Goal: Transaction & Acquisition: Purchase product/service

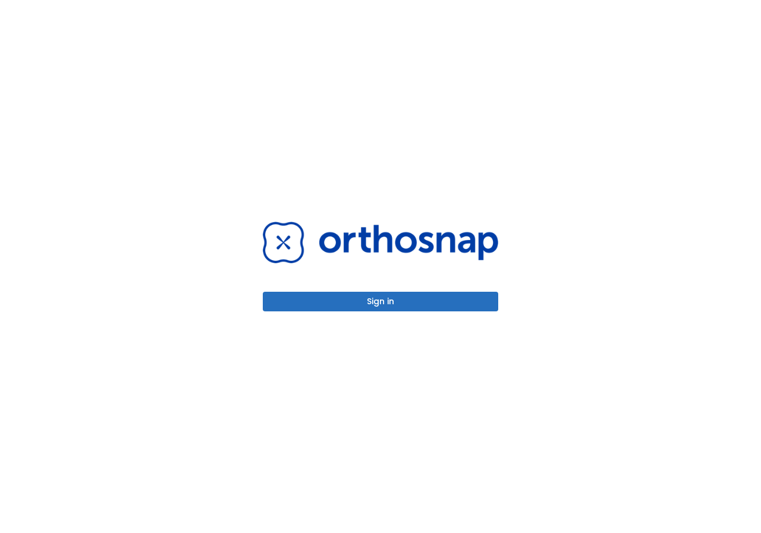
click at [390, 298] on button "Sign in" at bounding box center [380, 302] width 235 height 20
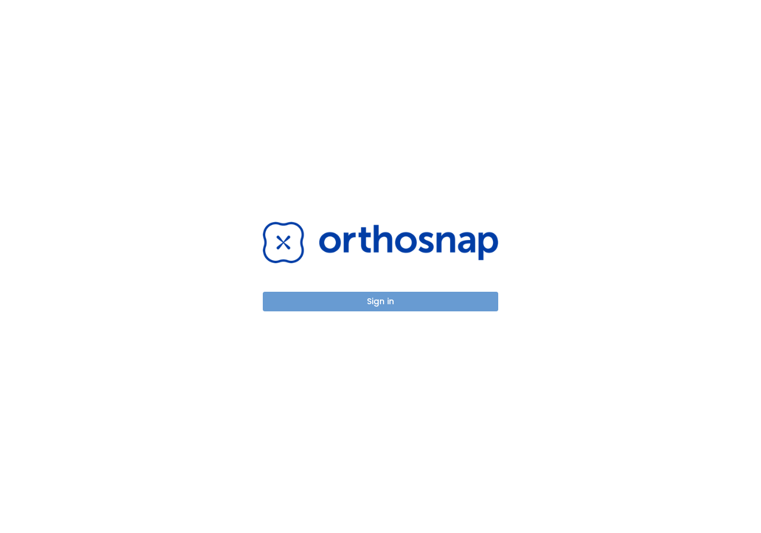
click at [414, 307] on button "Sign in" at bounding box center [380, 302] width 235 height 20
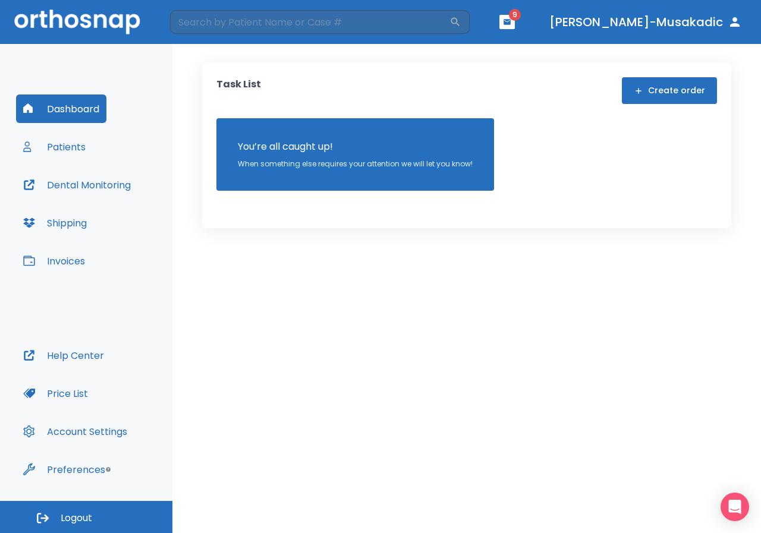
click at [81, 152] on button "Patients" at bounding box center [54, 147] width 77 height 29
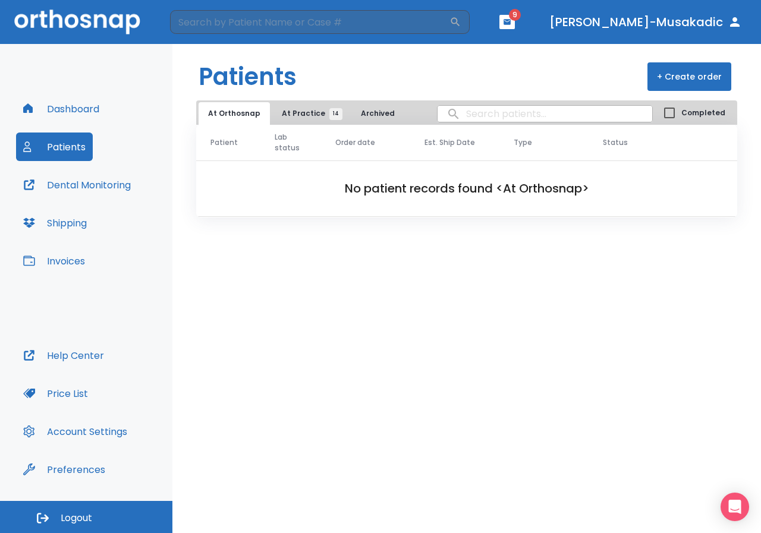
click at [310, 117] on span "At Practice 14" at bounding box center [309, 113] width 54 height 11
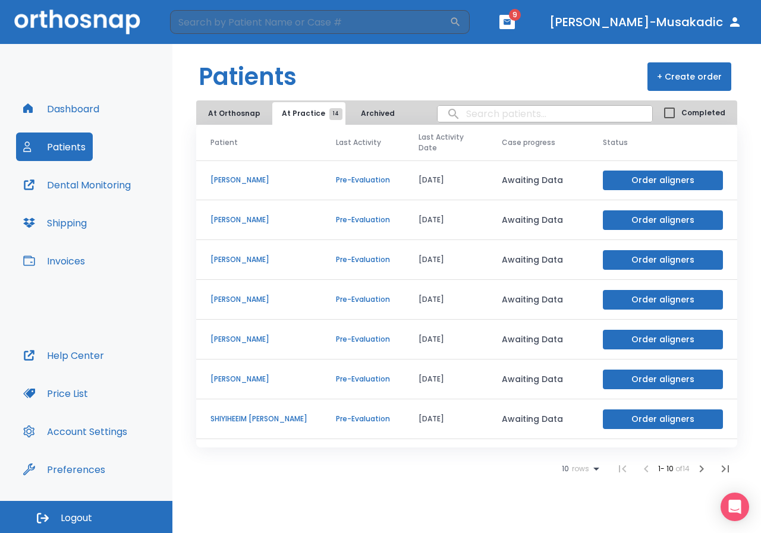
click at [474, 109] on input "search" at bounding box center [544, 113] width 215 height 23
type input "rup"
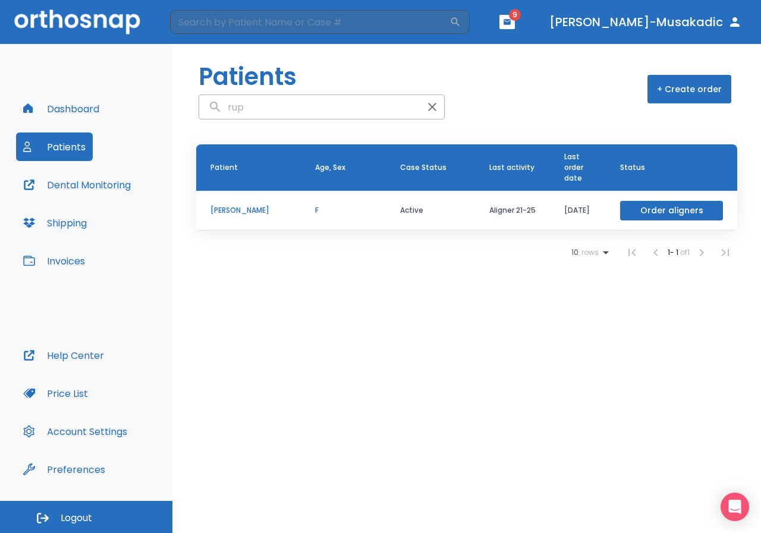
click at [714, 210] on button "Order aligners" at bounding box center [671, 211] width 103 height 20
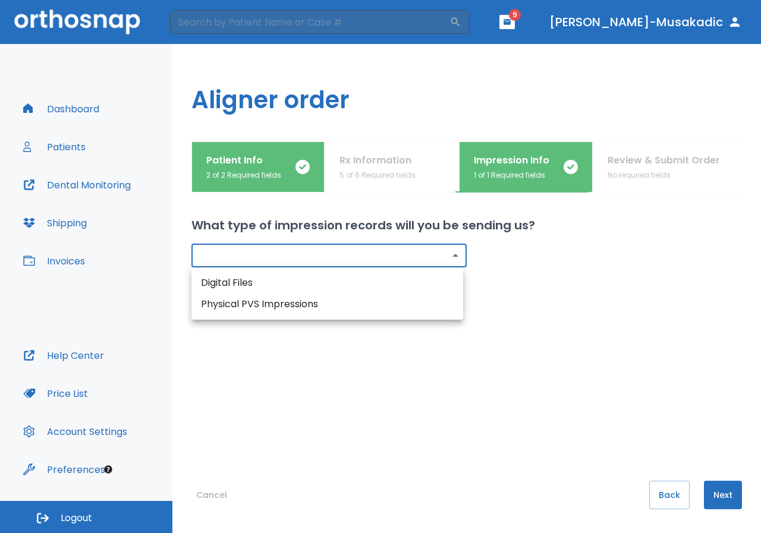
click at [454, 255] on body "​ 9 Dr. Spahic-Musakadic Dashboard Patients Dental Monitoring Shipping Invoices…" at bounding box center [380, 266] width 761 height 533
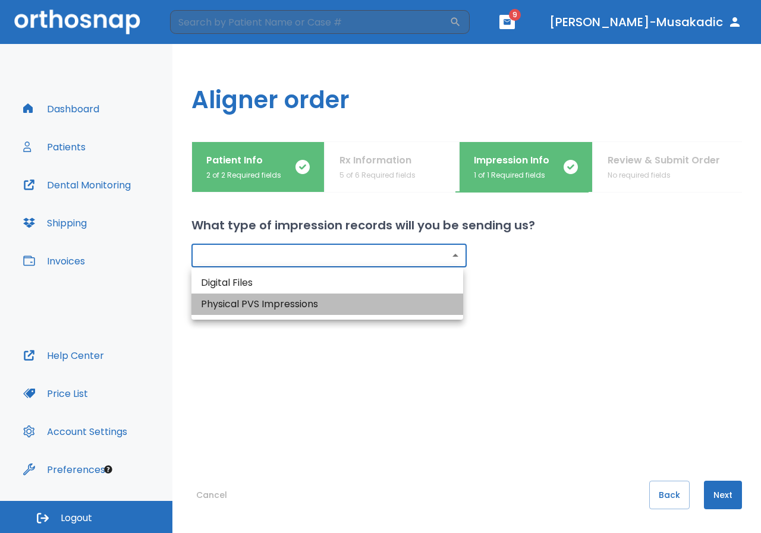
click at [391, 297] on li "Physical PVS Impressions" at bounding box center [327, 304] width 272 height 21
type input "physical"
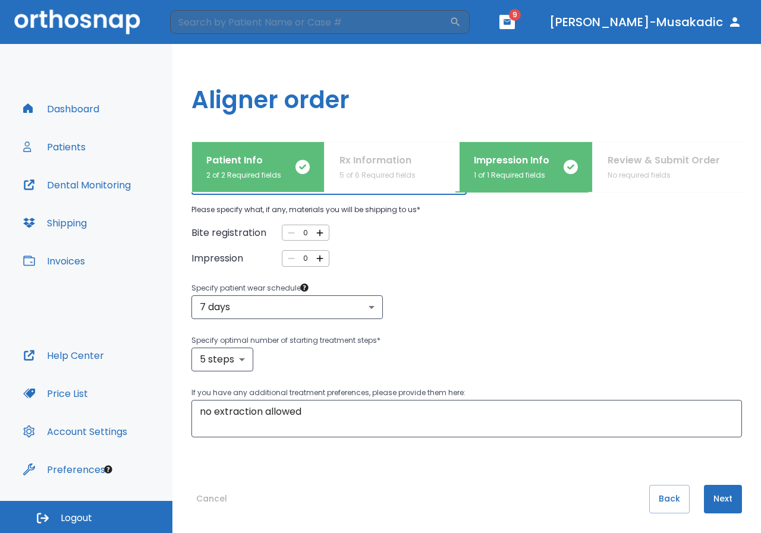
scroll to position [77, 0]
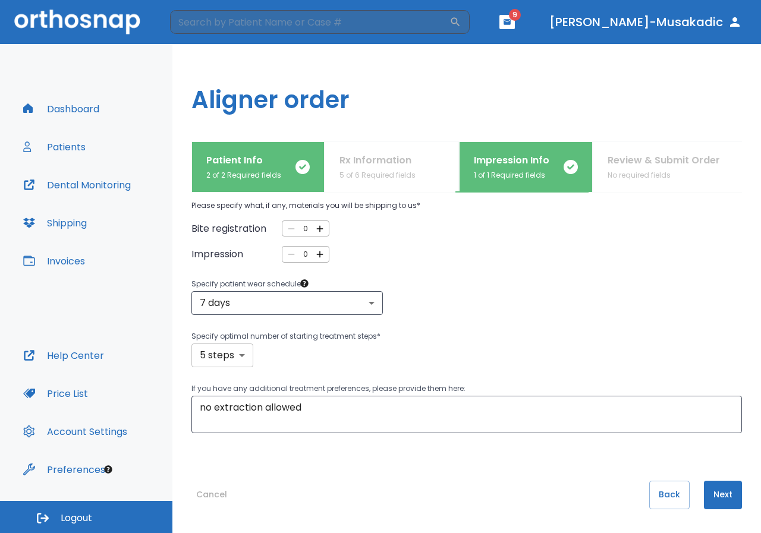
click at [231, 357] on body "​ 9 Dr. Spahic-Musakadic Dashboard Patients Dental Monitoring Shipping Invoices…" at bounding box center [380, 266] width 761 height 533
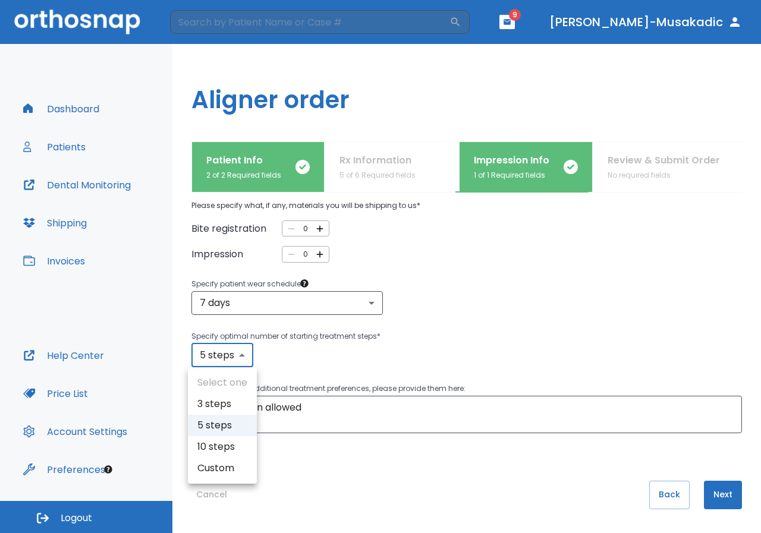
click at [219, 443] on li "10 steps" at bounding box center [222, 446] width 69 height 21
type input "10"
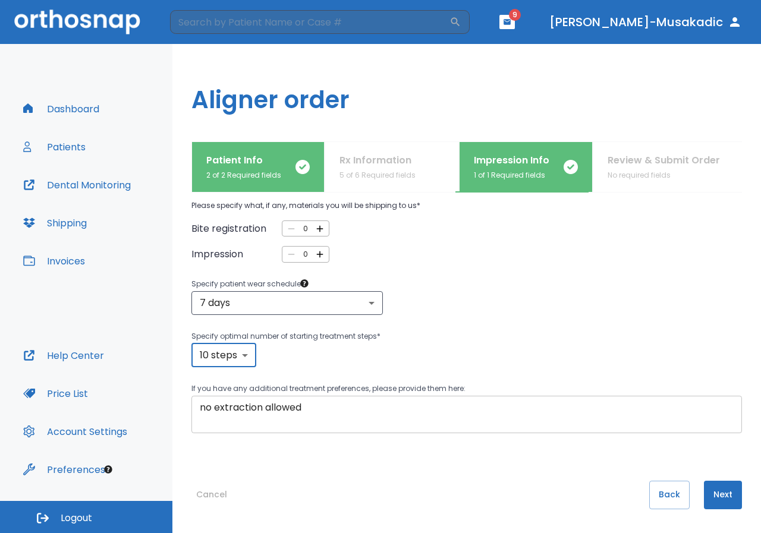
click at [318, 406] on textarea "no extraction allowed" at bounding box center [467, 414] width 534 height 27
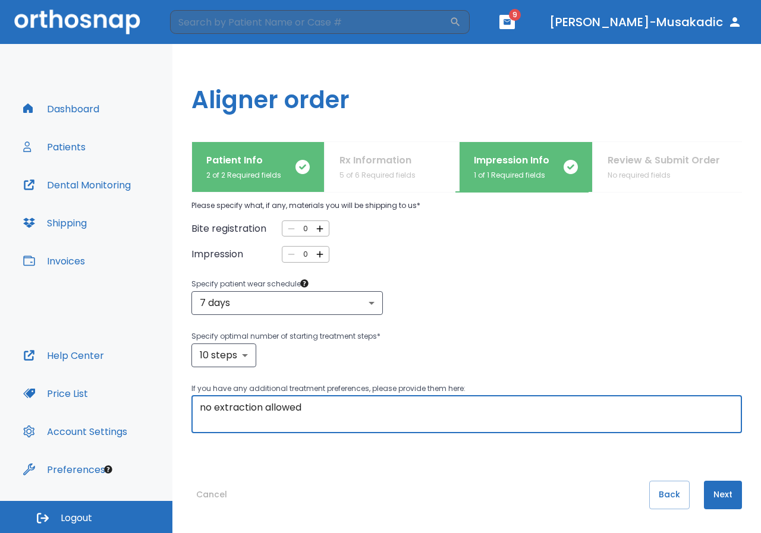
click at [713, 487] on button "Next" at bounding box center [723, 495] width 38 height 29
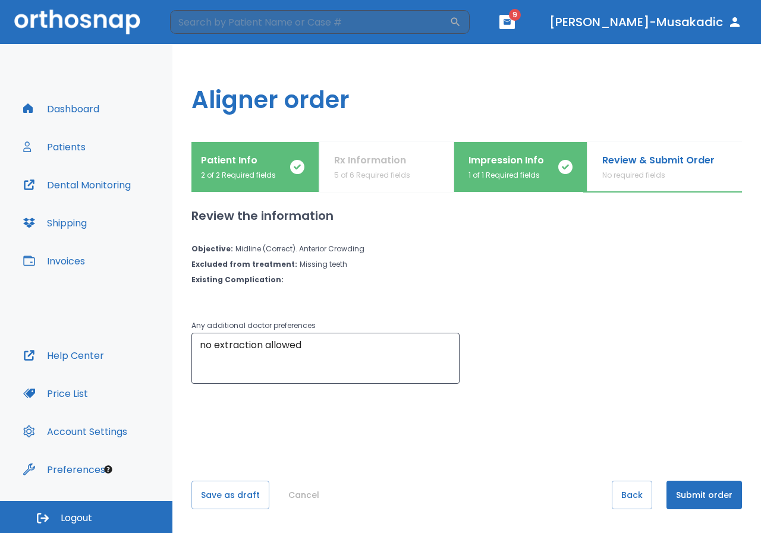
scroll to position [0, 15]
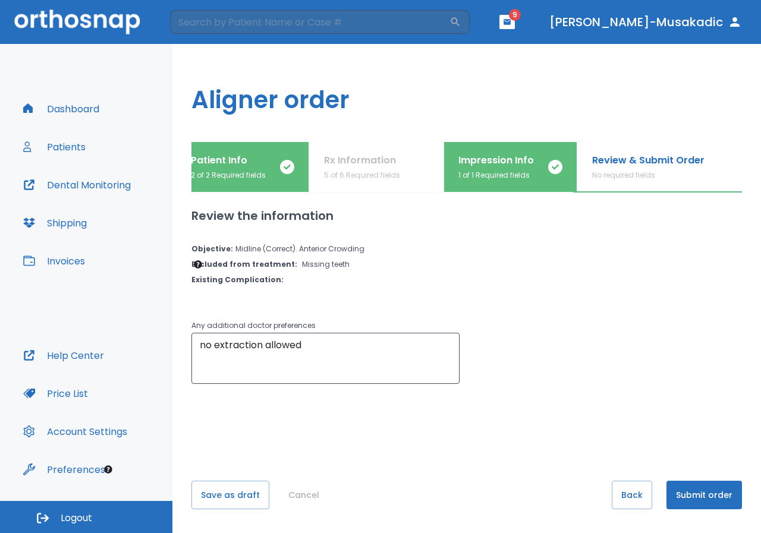
click at [240, 174] on p "2 of 2 Required fields" at bounding box center [228, 175] width 75 height 11
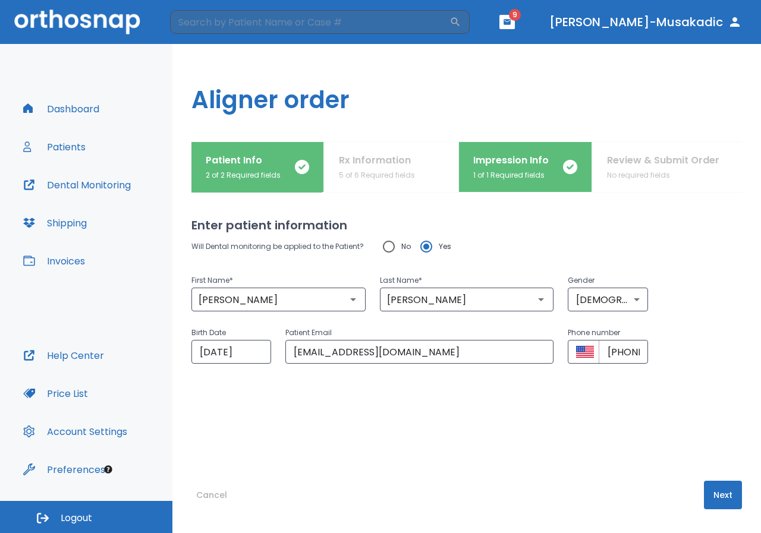
scroll to position [0, 0]
click at [342, 177] on div "Patient Info 2 of 2 Required fields Rx Information 5 of 6 Required fields Impre…" at bounding box center [466, 166] width 550 height 51
click at [366, 172] on div "Patient Info 2 of 2 Required fields Rx Information 5 of 6 Required fields Impre…" at bounding box center [466, 166] width 550 height 51
click at [496, 170] on p "1 of 1 Required fields" at bounding box center [511, 175] width 75 height 11
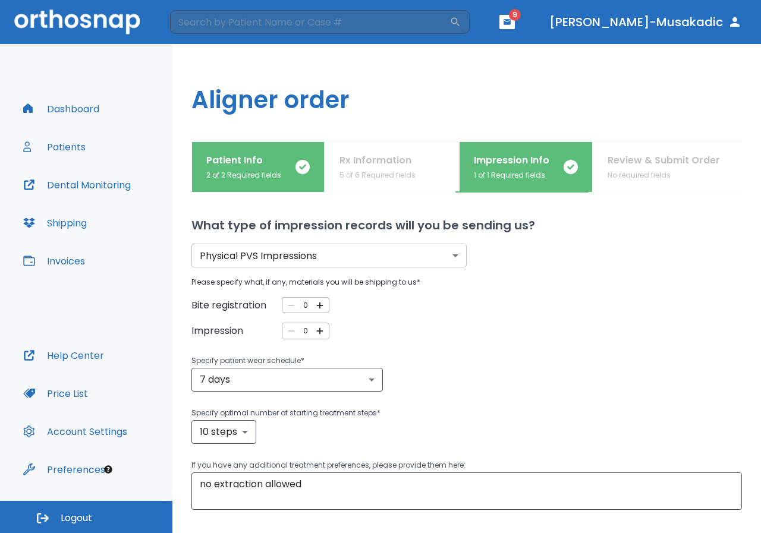
click at [635, 169] on div "Patient Info 2 of 2 Required fields Rx Information 5 of 6 Required fields Impre…" at bounding box center [466, 166] width 550 height 51
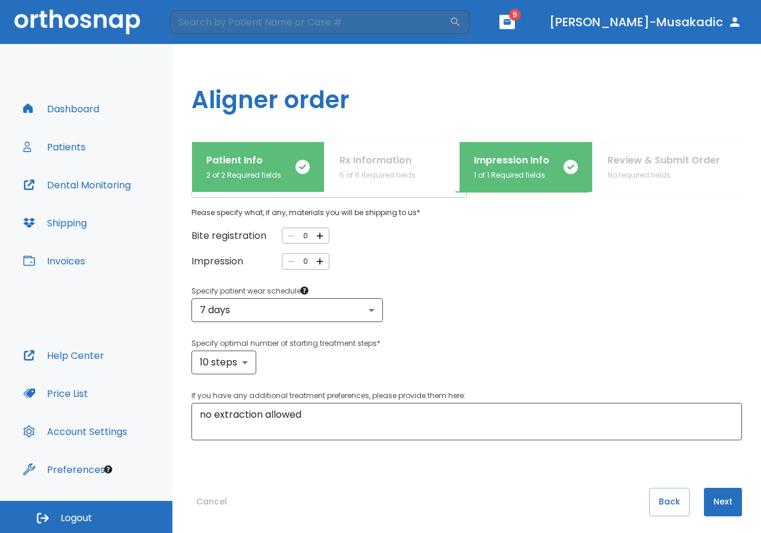
scroll to position [77, 0]
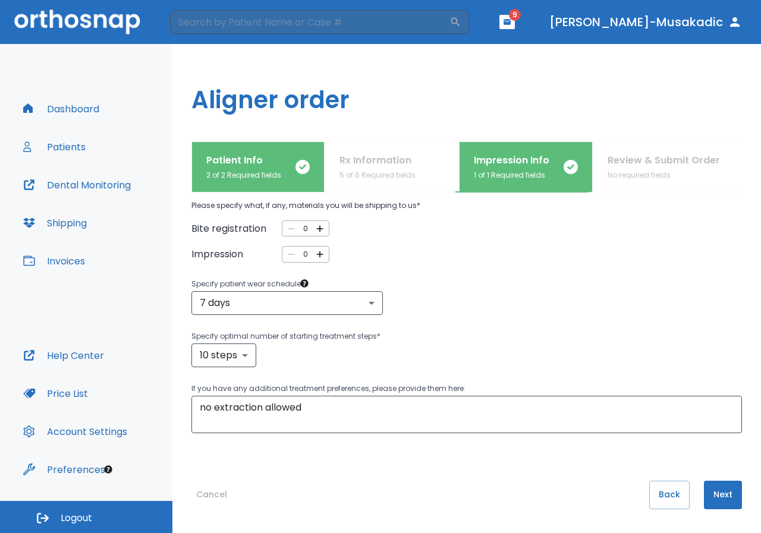
click at [722, 501] on button "Next" at bounding box center [723, 495] width 38 height 29
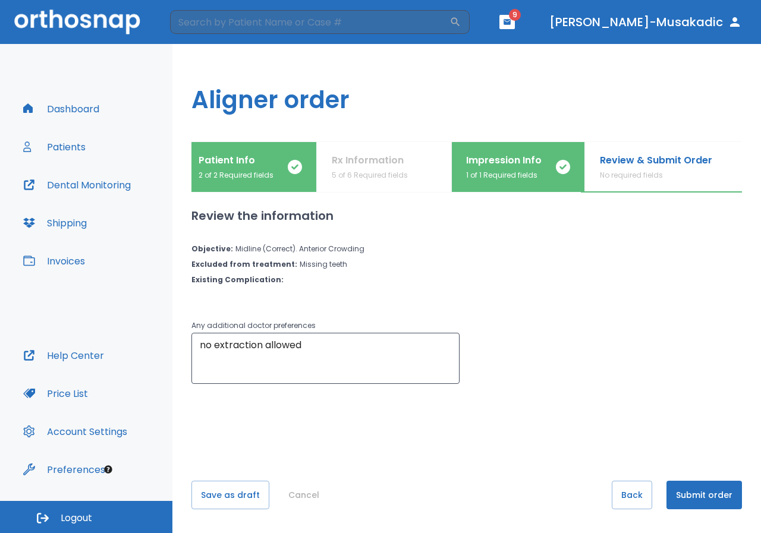
scroll to position [0, 15]
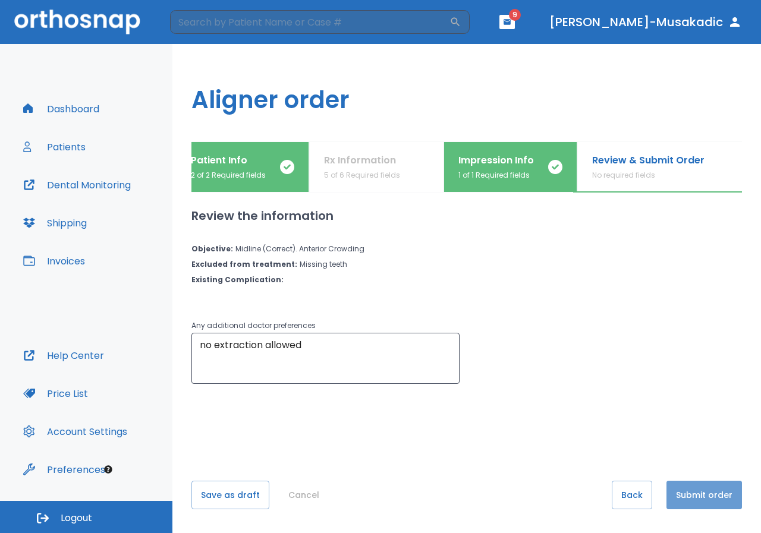
click at [711, 501] on button "Submit order" at bounding box center [703, 495] width 75 height 29
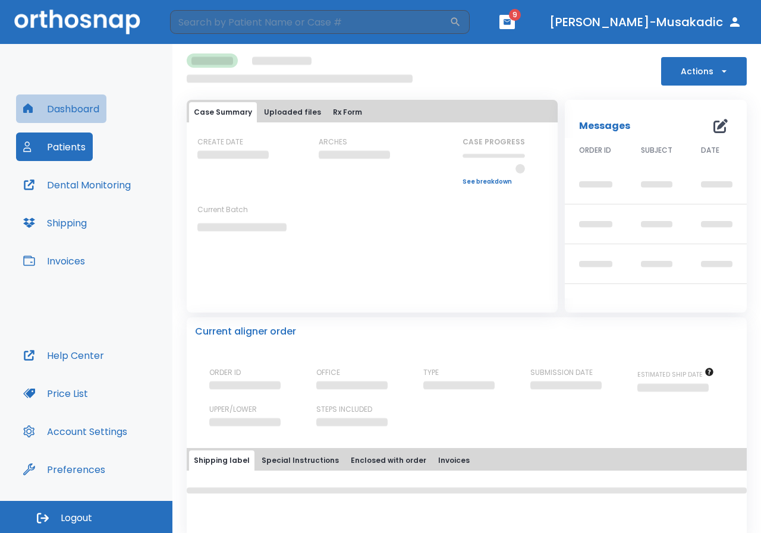
click at [43, 109] on button "Dashboard" at bounding box center [61, 109] width 90 height 29
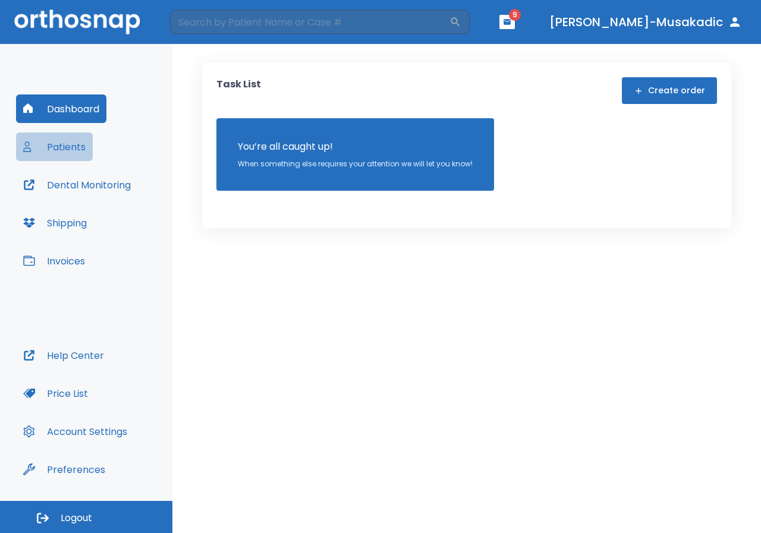
click at [73, 153] on button "Patients" at bounding box center [54, 147] width 77 height 29
